Goal: Information Seeking & Learning: Learn about a topic

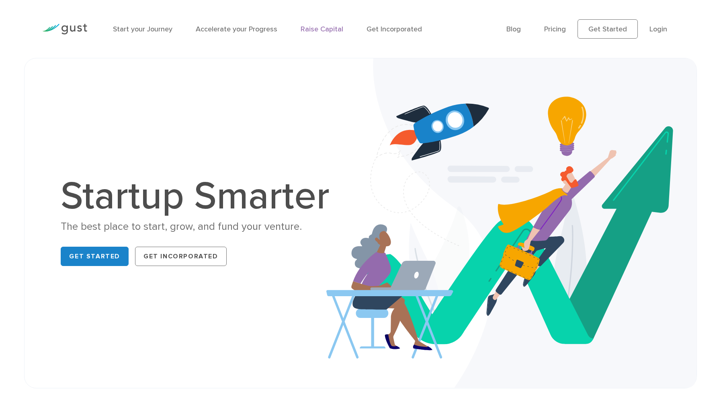
click at [323, 31] on link "Raise Capital" at bounding box center [322, 29] width 43 height 8
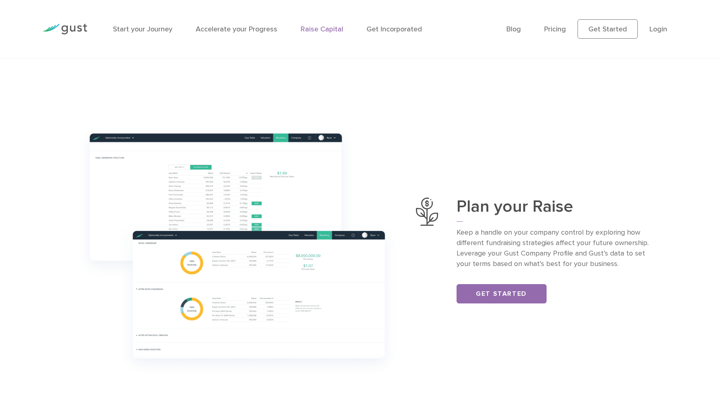
scroll to position [601, 0]
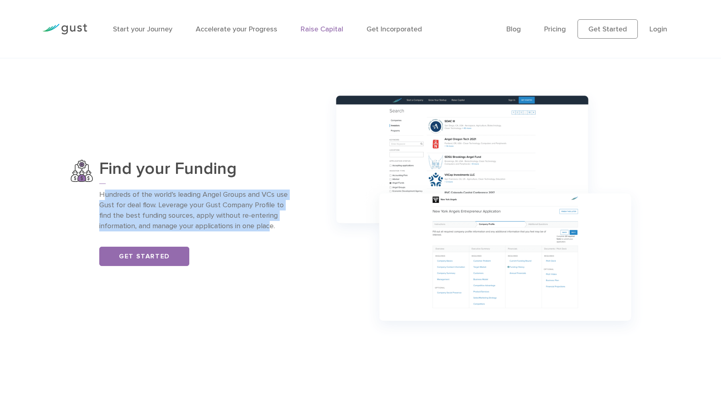
drag, startPoint x: 271, startPoint y: 231, endPoint x: 104, endPoint y: 194, distance: 170.4
click at [104, 194] on p "Hundreds of the world’s leading Angel Groups and VCs use Gust for deal flow. Le…" at bounding box center [195, 210] width 192 height 42
